Goal: Task Accomplishment & Management: Use online tool/utility

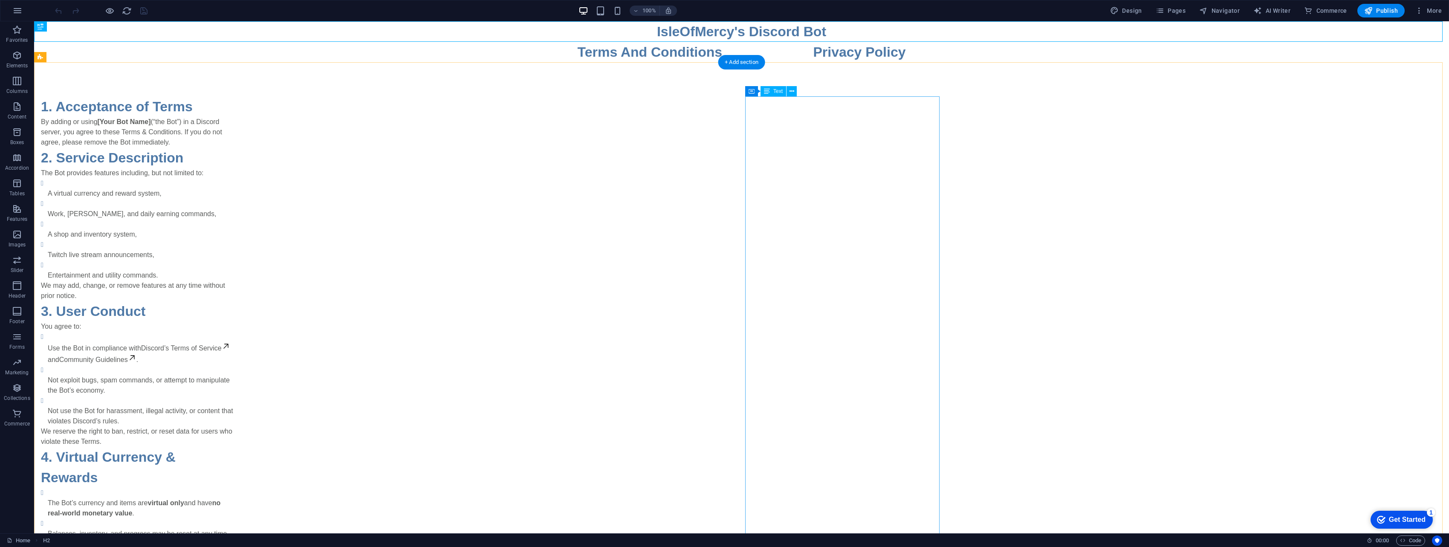
click at [19, 69] on span "Elements" at bounding box center [17, 60] width 34 height 20
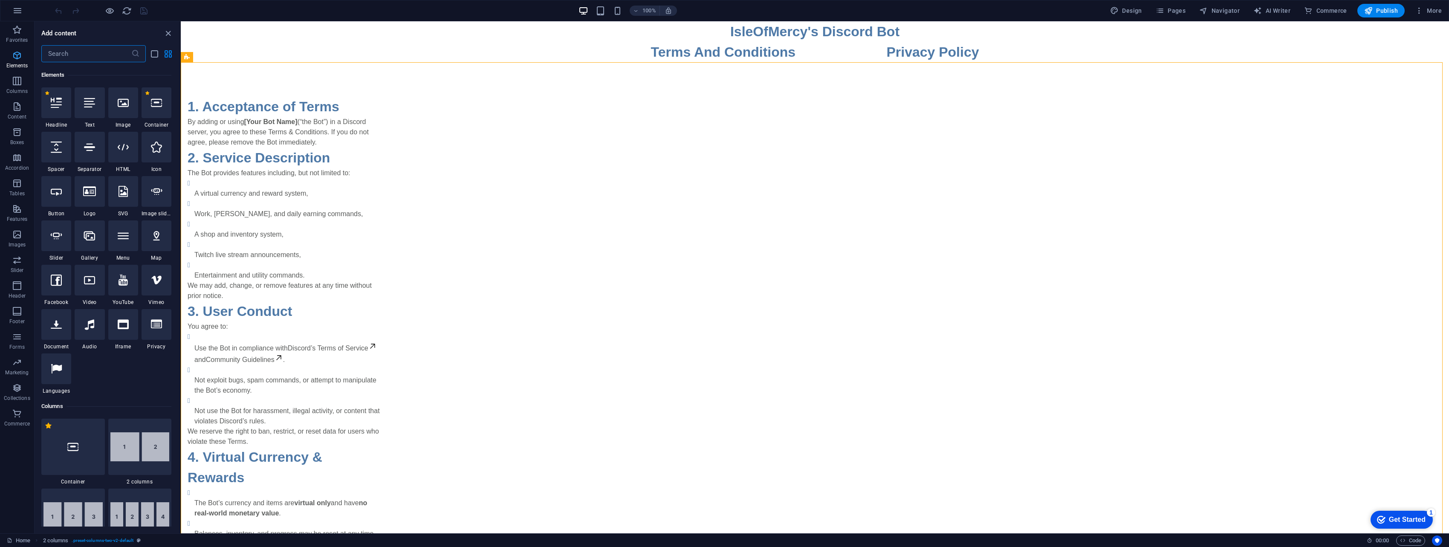
scroll to position [91, 0]
click at [14, 231] on icon "button" at bounding box center [17, 234] width 10 height 10
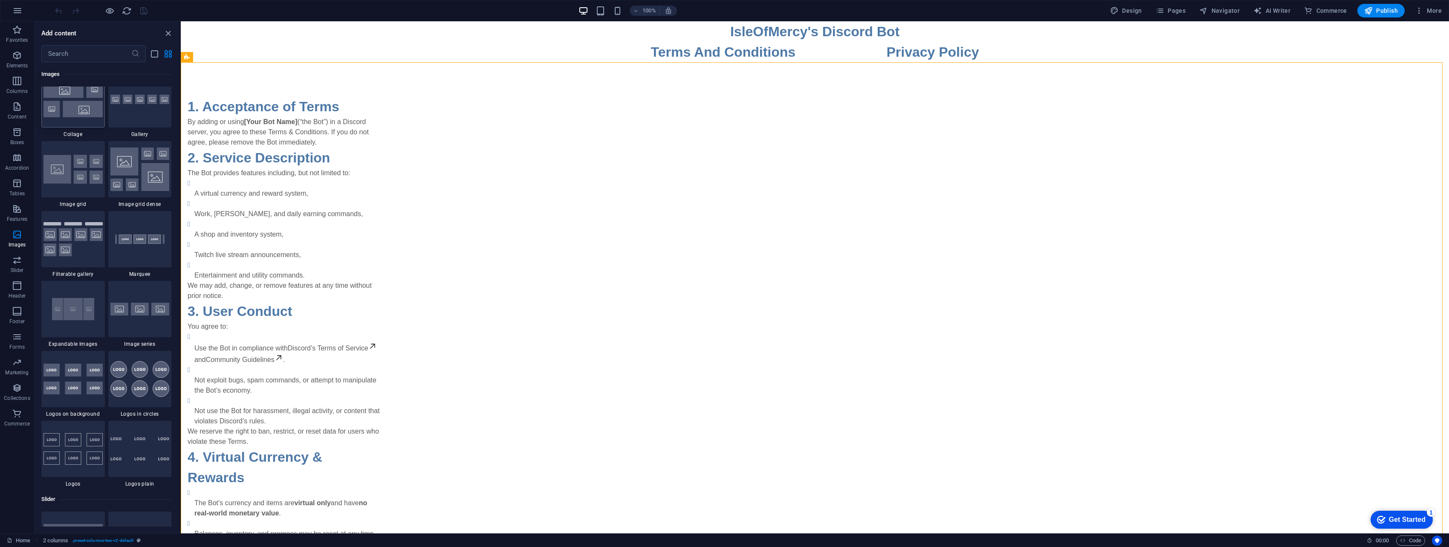
scroll to position [4450, 0]
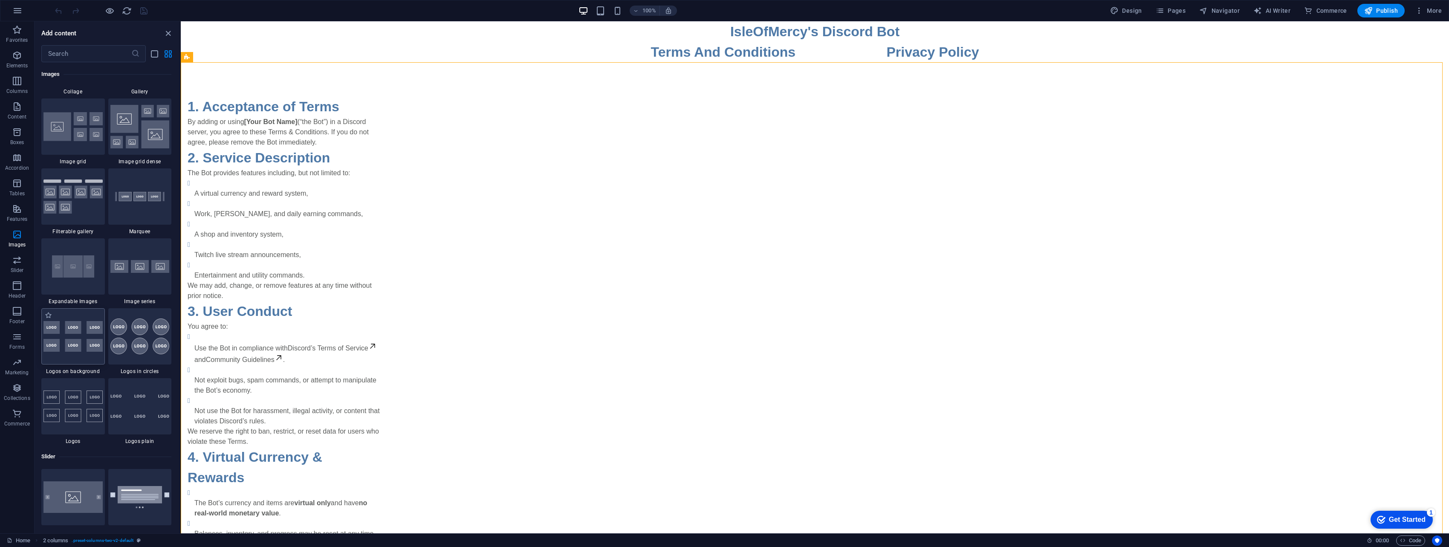
click at [88, 346] on img at bounding box center [72, 336] width 59 height 31
select select "rem"
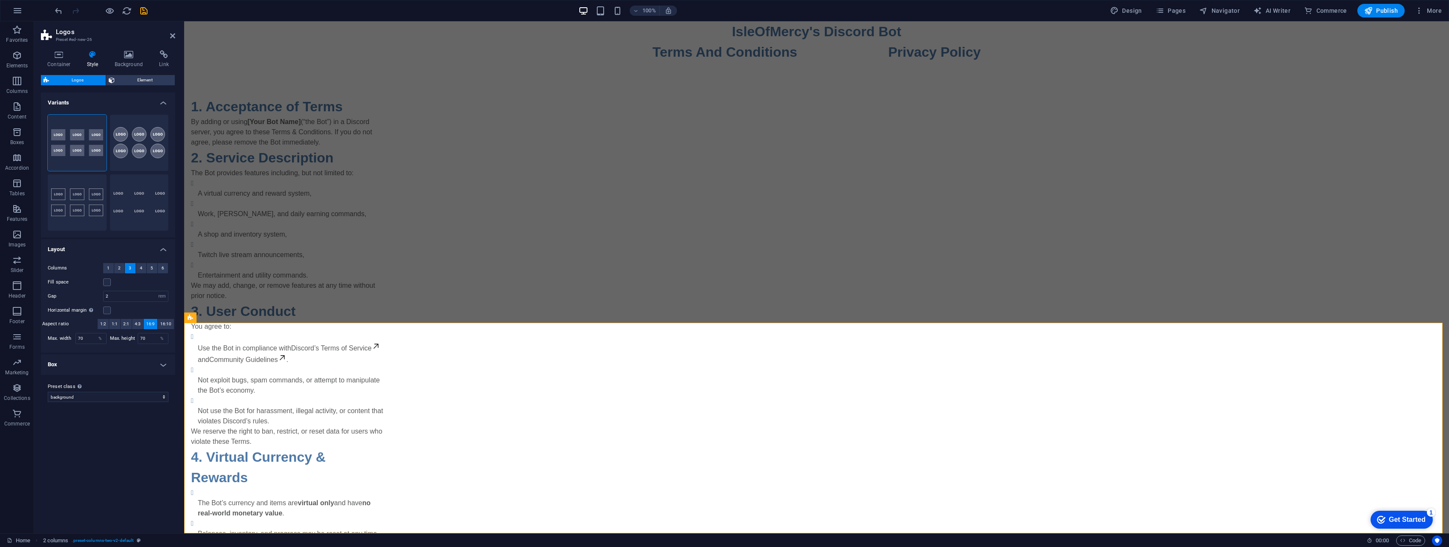
scroll to position [615, 0]
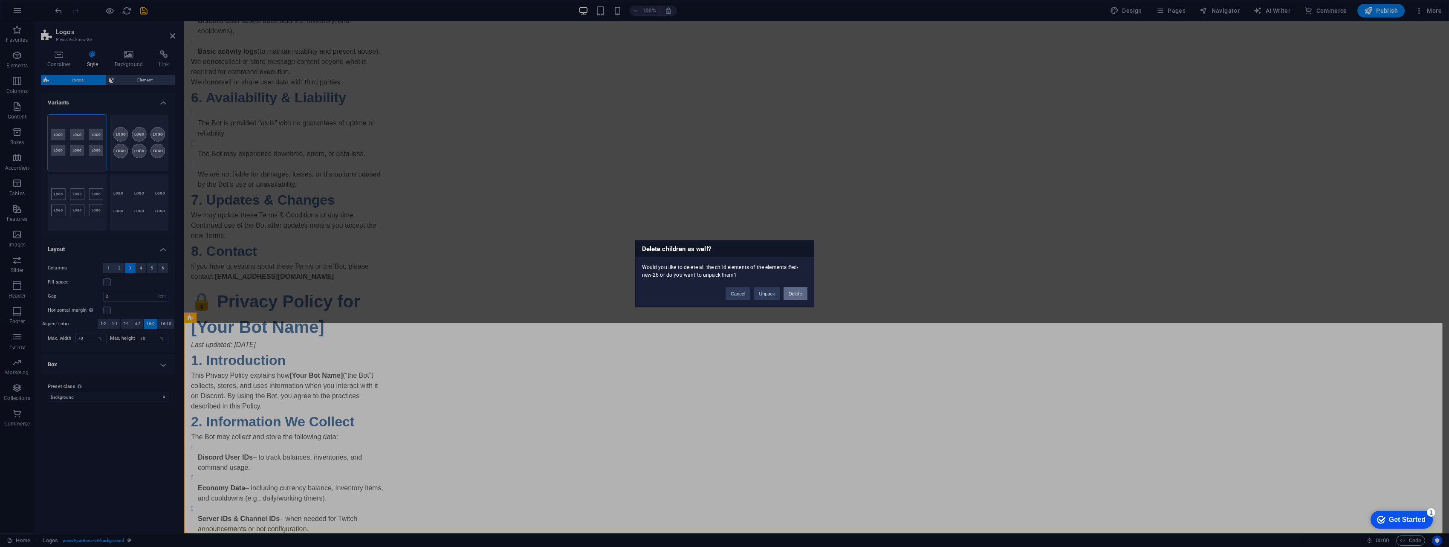
click at [803, 295] on button "Delete" at bounding box center [796, 293] width 24 height 13
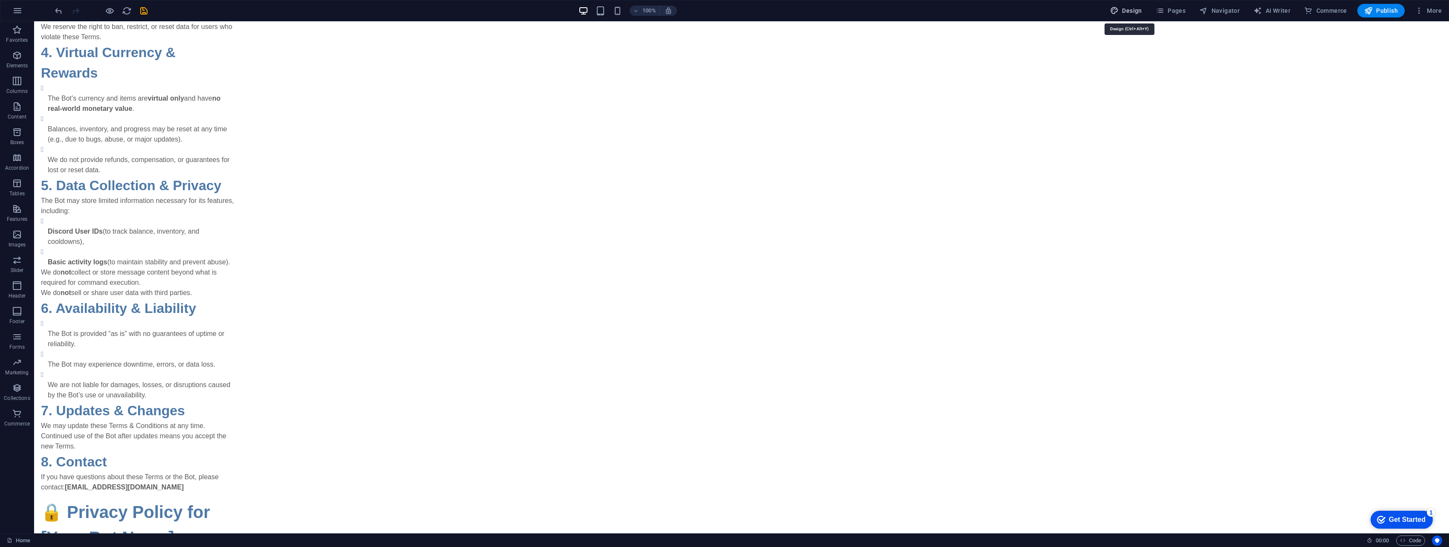
click at [1127, 12] on span "Design" at bounding box center [1126, 10] width 32 height 9
select select "px"
select select "400"
select select "px"
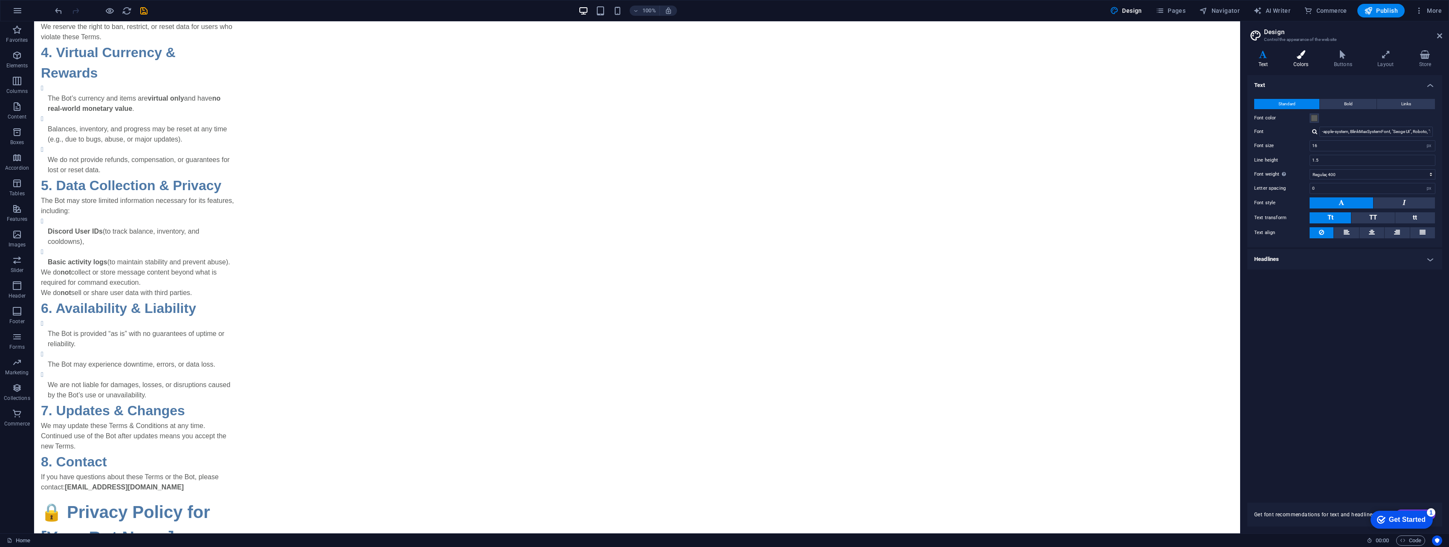
click at [1295, 63] on h4 "Colors" at bounding box center [1302, 59] width 40 height 18
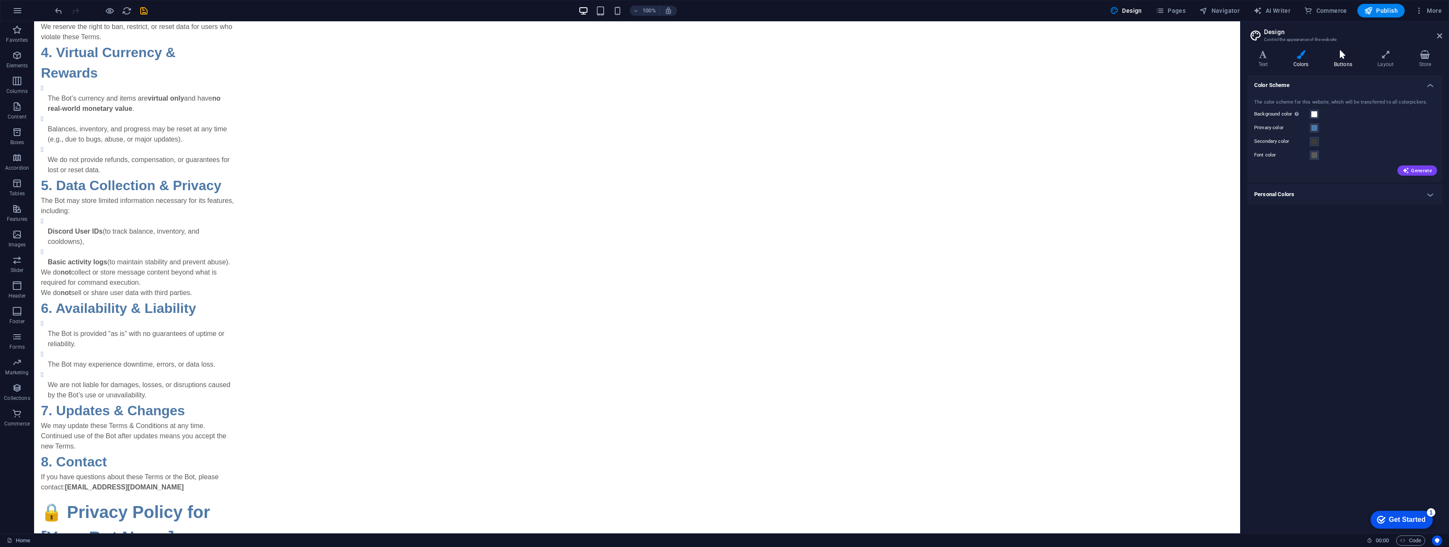
click at [1348, 55] on icon at bounding box center [1343, 54] width 40 height 9
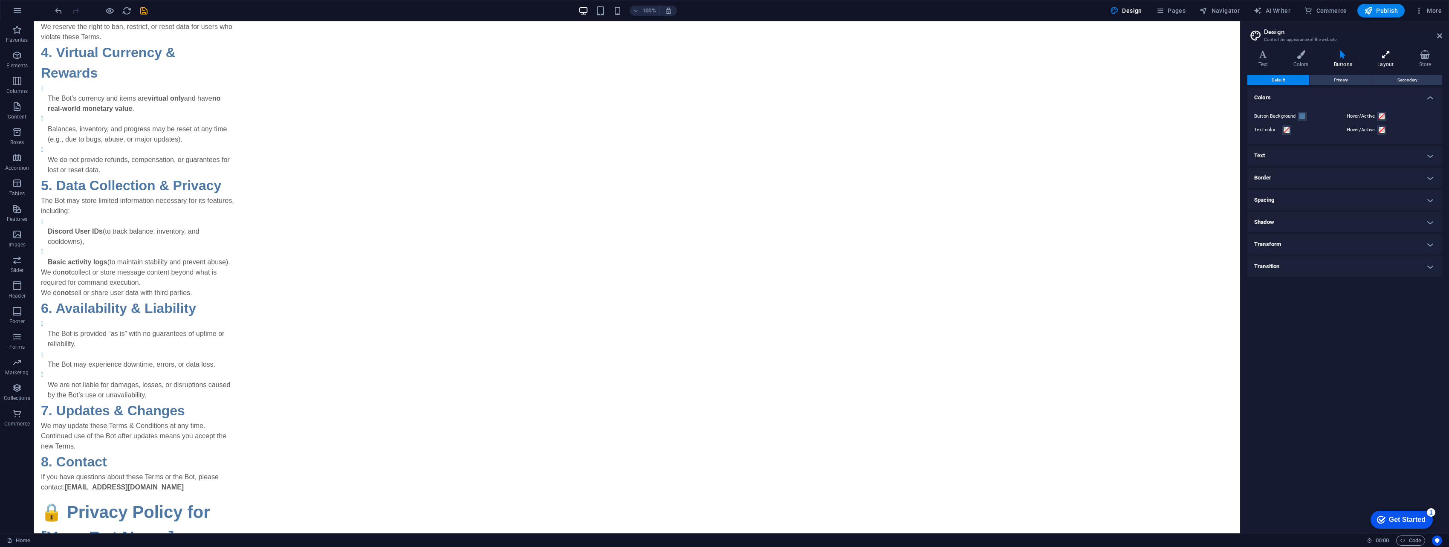
click at [1386, 64] on h4 "Layout" at bounding box center [1387, 59] width 41 height 18
click at [1427, 62] on h4 "Store" at bounding box center [1425, 59] width 34 height 18
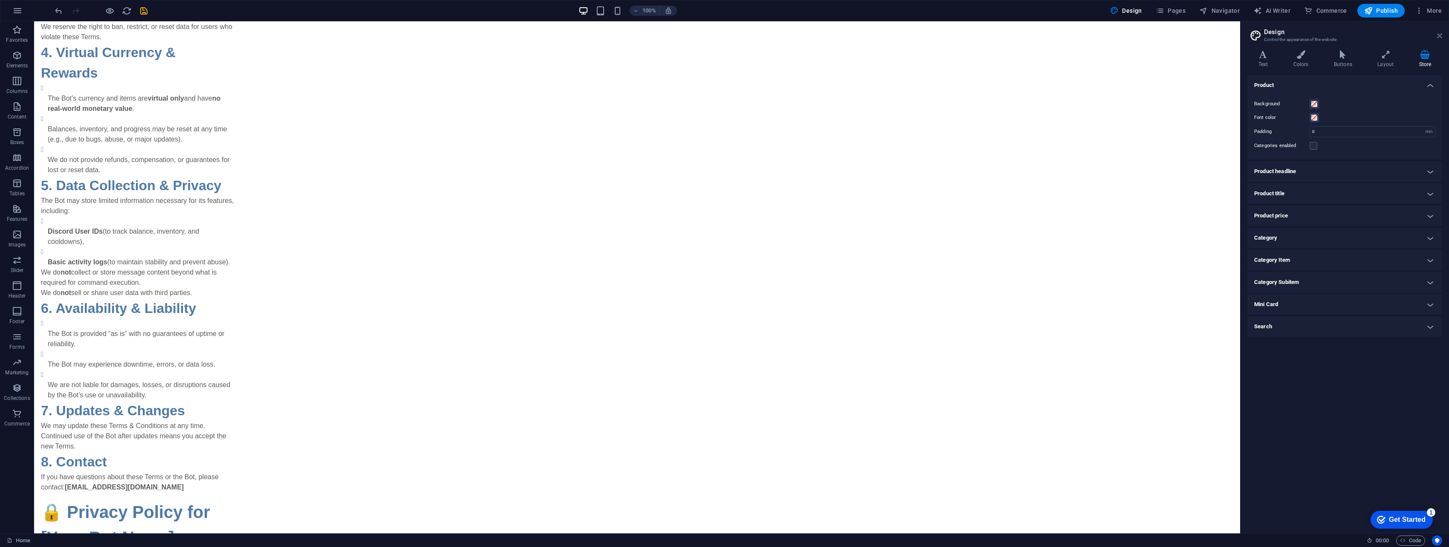
click at [1437, 36] on icon at bounding box center [1439, 35] width 5 height 7
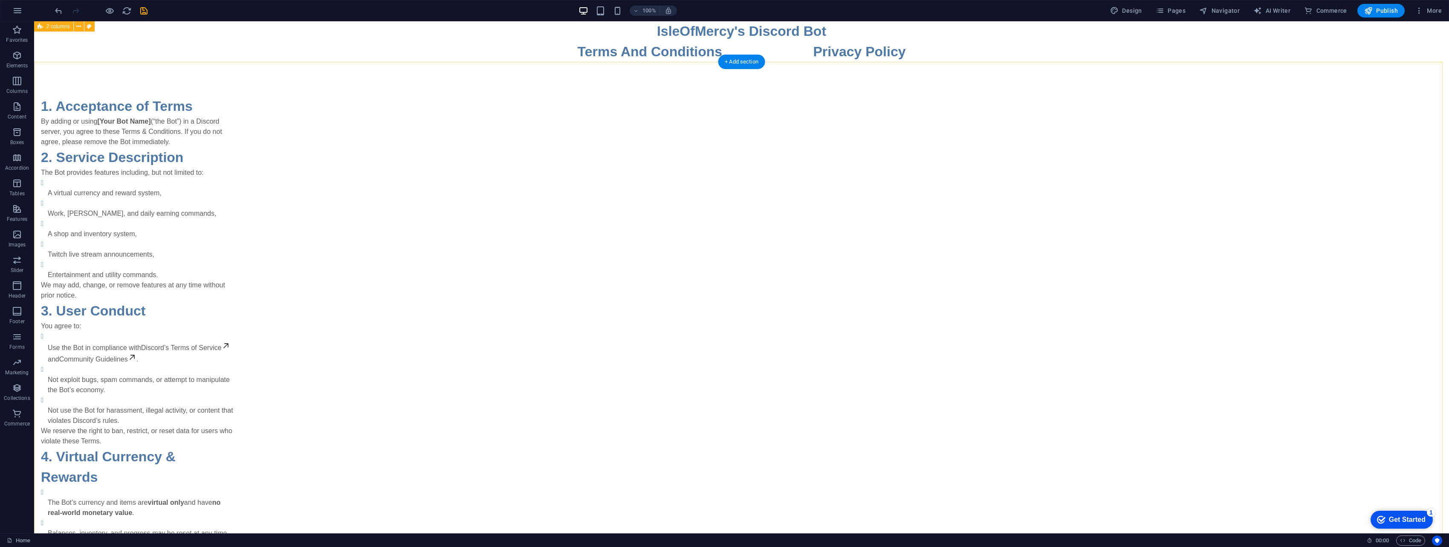
scroll to position [0, 0]
click at [798, 34] on div "IsleOfMercy's Discord Bot" at bounding box center [741, 31] width 1415 height 20
click at [826, 28] on div "IsleOfMercy's Discord Bot" at bounding box center [741, 31] width 1415 height 20
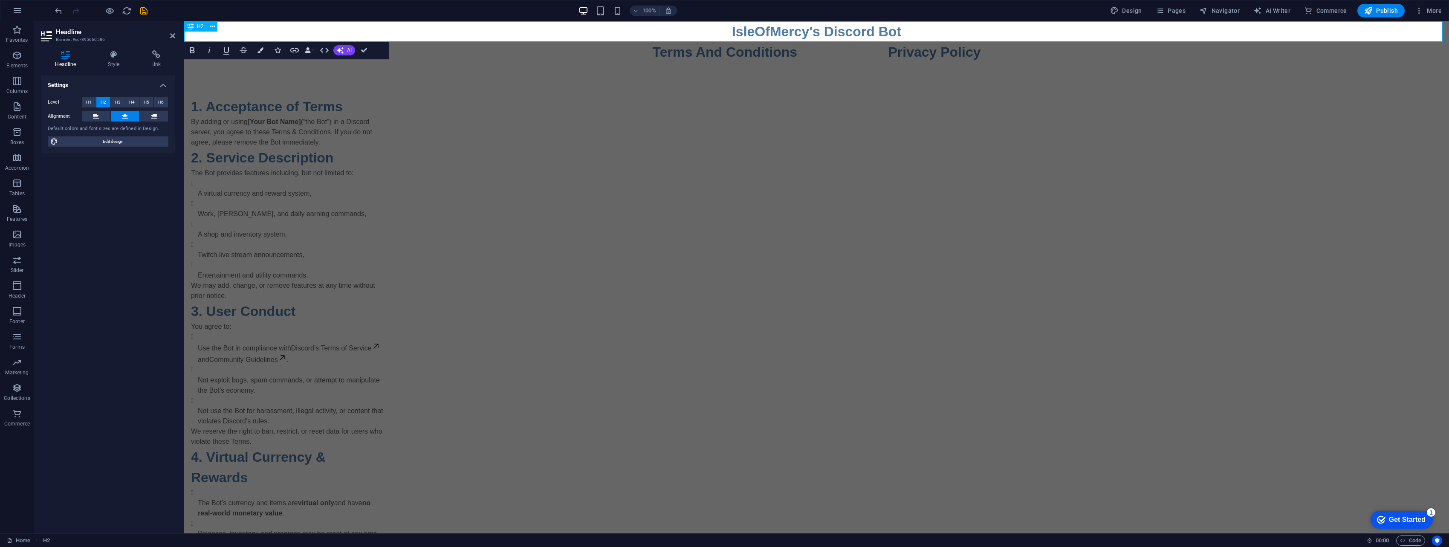
click at [899, 33] on h2 "IsleOfMercy's Discord Bot" at bounding box center [816, 31] width 1265 height 20
click at [908, 26] on h2 "IsleOfMercy's Discord Bot" at bounding box center [816, 31] width 1265 height 20
drag, startPoint x: 1077, startPoint y: 166, endPoint x: 1227, endPoint y: 167, distance: 150.1
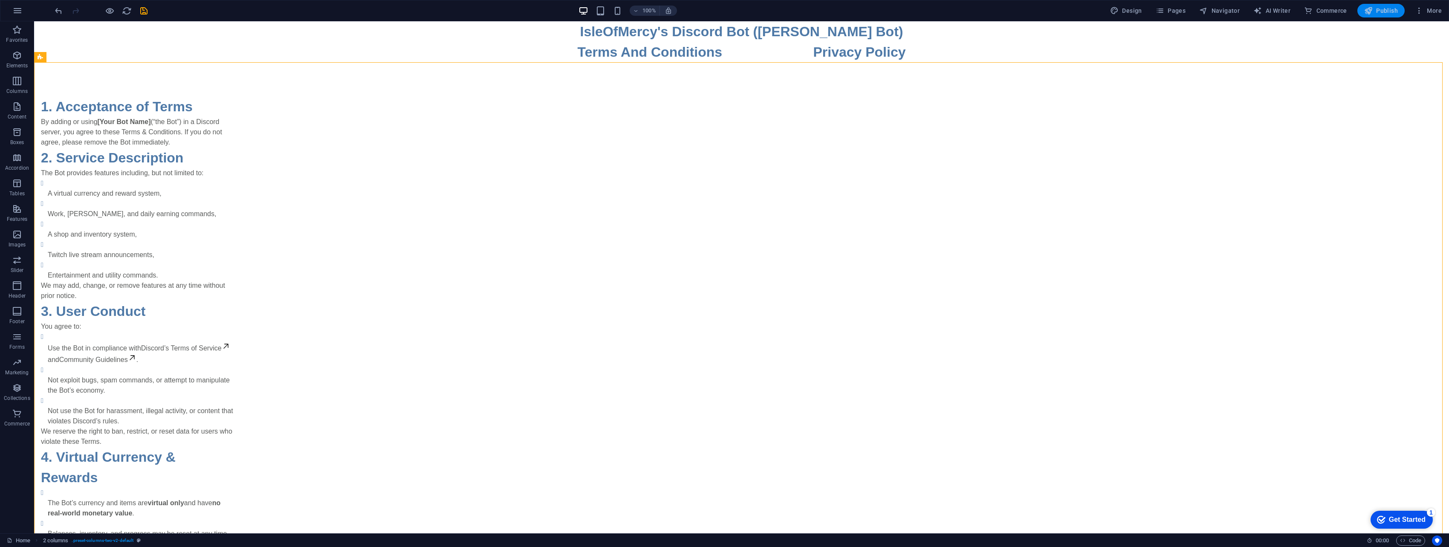
click at [1386, 12] on span "Publish" at bounding box center [1381, 10] width 34 height 9
